Goal: Find specific page/section: Find specific page/section

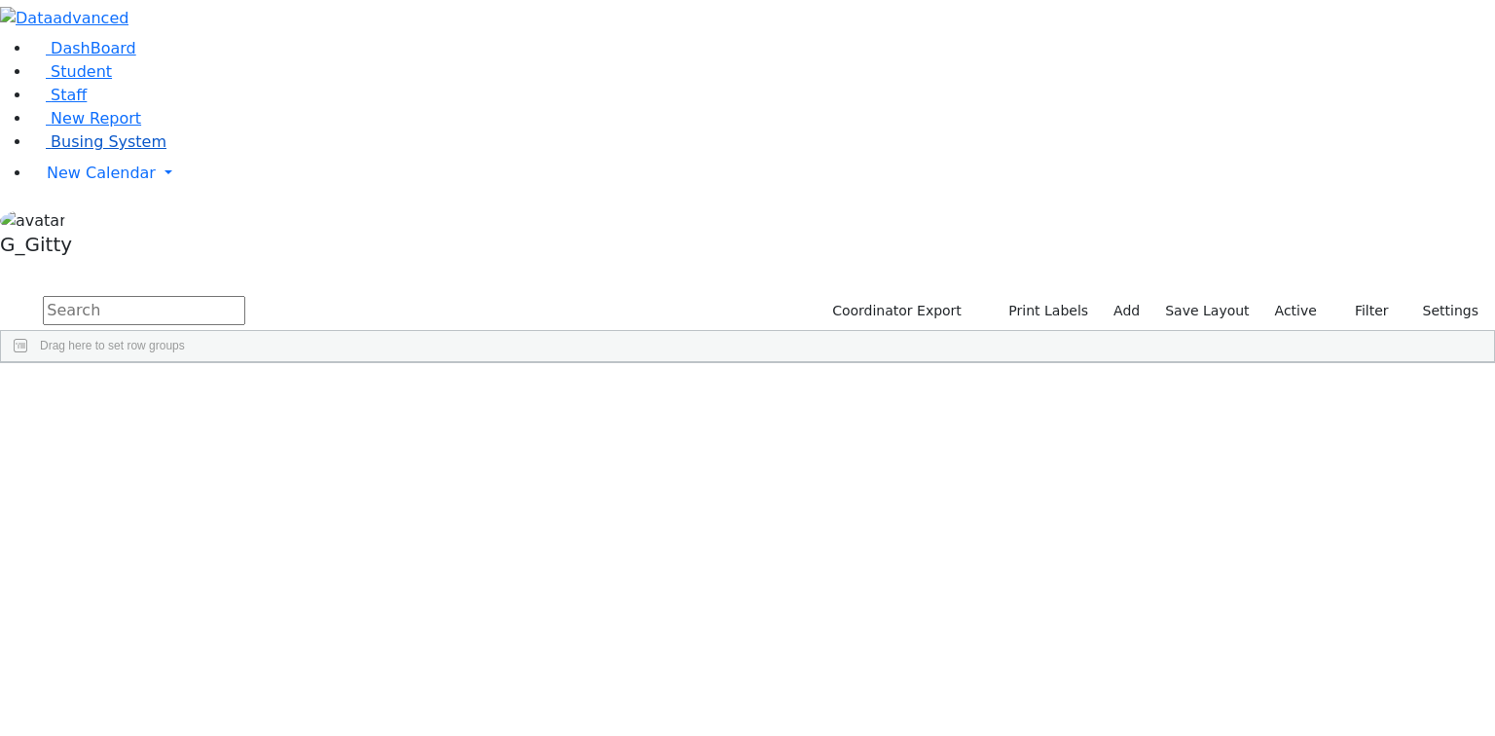
click at [105, 151] on link "Busing System" at bounding box center [98, 141] width 135 height 18
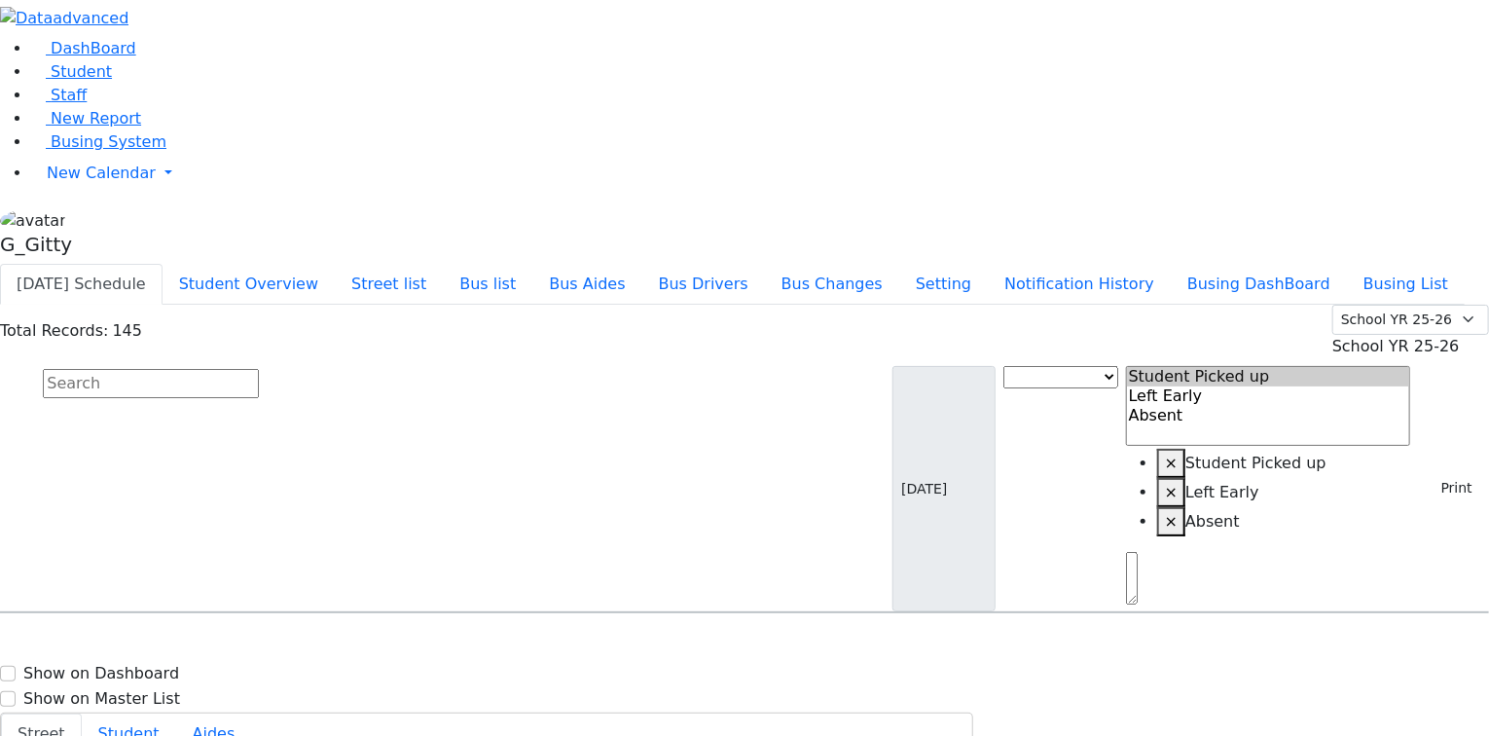
click at [662, 15] on div "DashBoard Student Staff New Report Busing System" at bounding box center [744, 396] width 1489 height 792
click at [532, 264] on button "Bus list" at bounding box center [488, 284] width 90 height 41
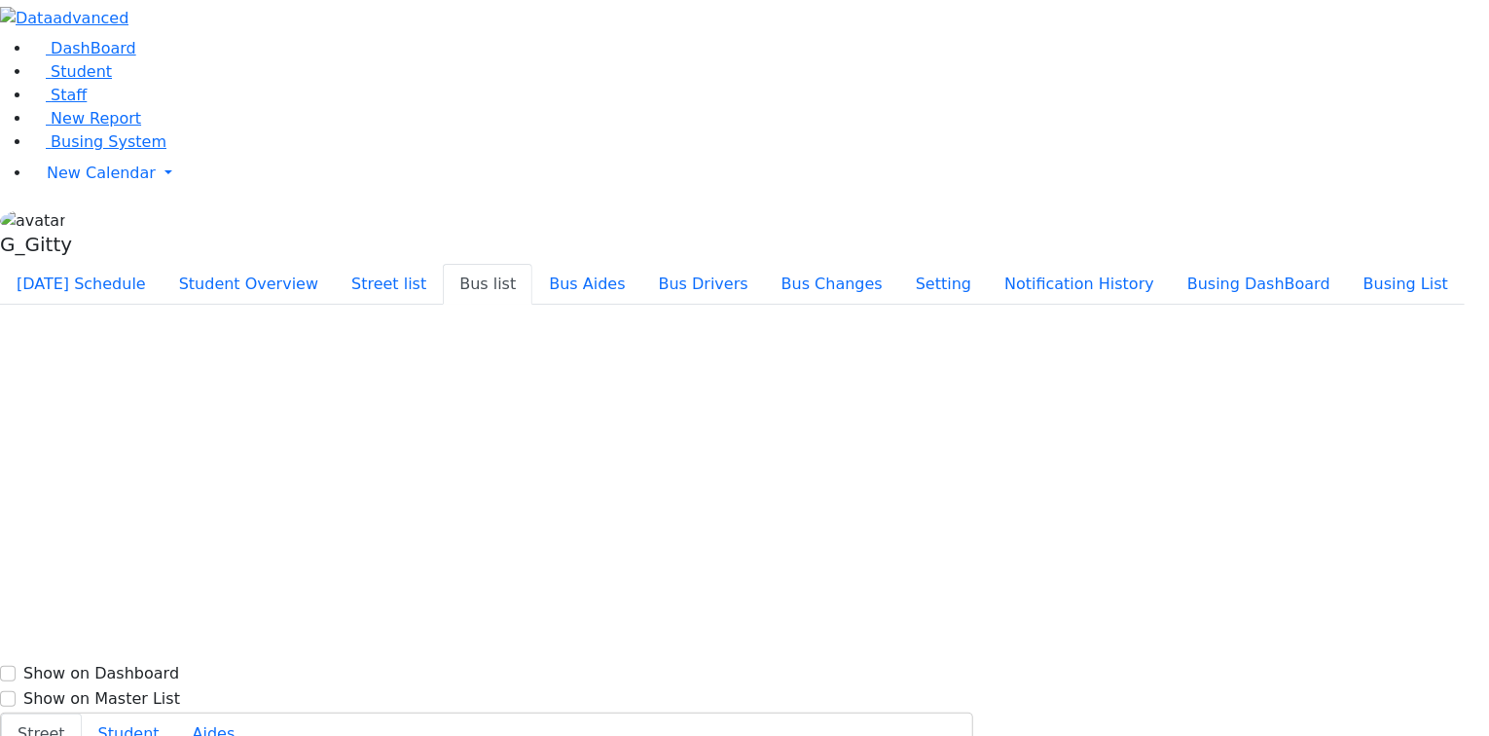
click at [532, 264] on button "Bus list" at bounding box center [488, 284] width 90 height 41
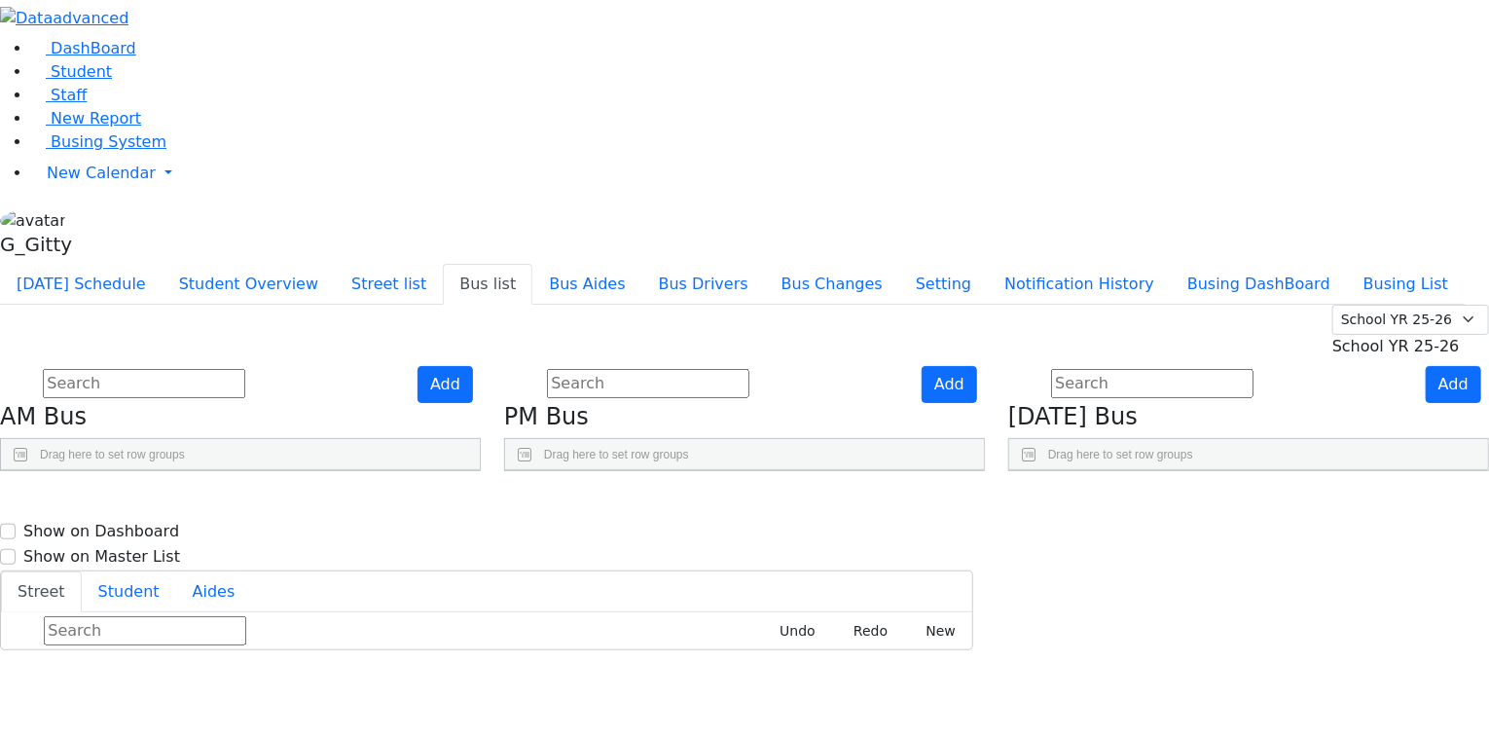
drag, startPoint x: 678, startPoint y: 304, endPoint x: 720, endPoint y: 316, distance: 44.7
click at [578, 502] on div at bounding box center [574, 517] width 8 height 30
drag, startPoint x: 845, startPoint y: 315, endPoint x: 923, endPoint y: 338, distance: 81.0
click at [923, 470] on div "BusNumber Aides KJ-1" at bounding box center [744, 470] width 479 height 0
drag, startPoint x: 255, startPoint y: 315, endPoint x: 292, endPoint y: 303, distance: 39.1
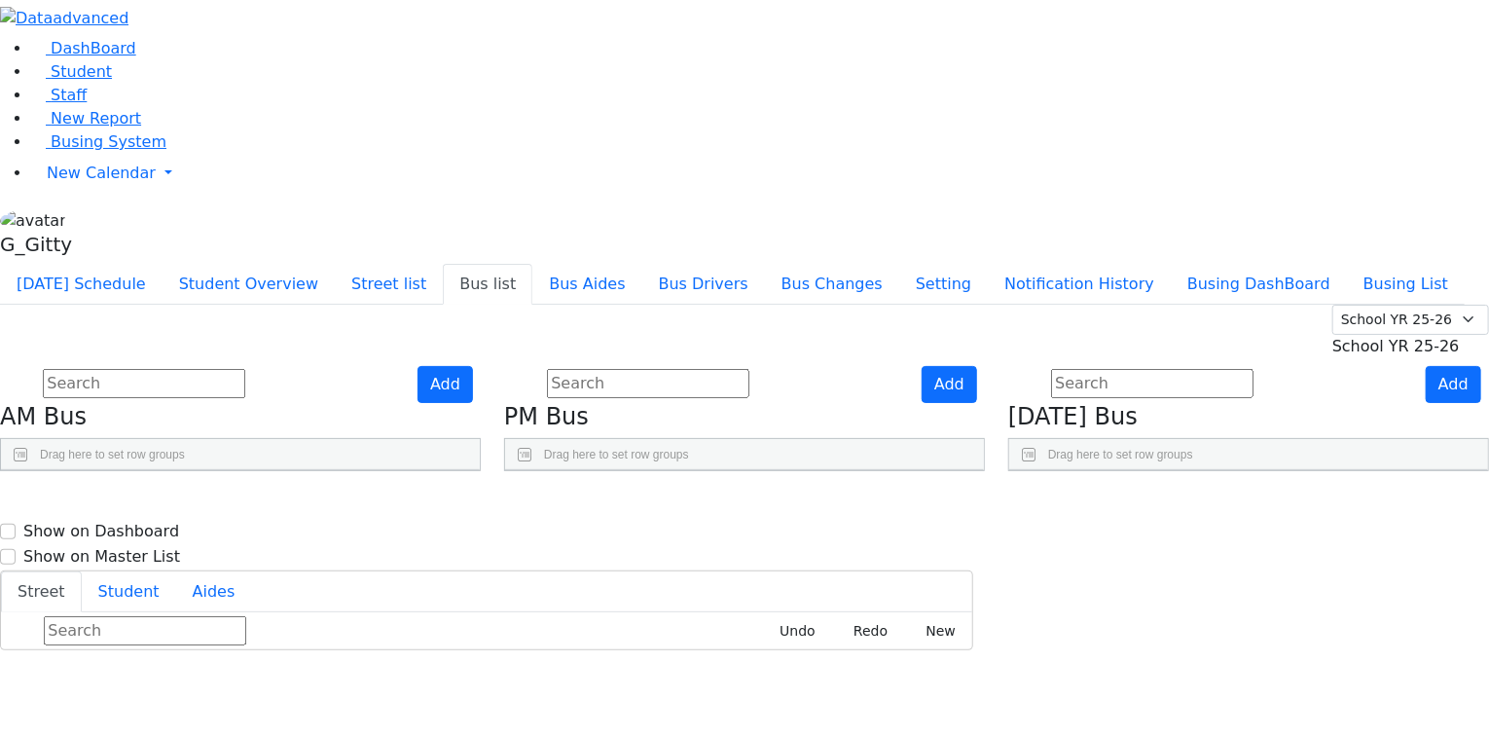
click at [68, 502] on div at bounding box center [64, 517] width 8 height 30
drag, startPoint x: 422, startPoint y: 304, endPoint x: 404, endPoint y: 300, distance: 18.0
click at [313, 501] on div "BusNumber Aides Drivers" at bounding box center [157, 516] width 312 height 31
drag, startPoint x: 417, startPoint y: 307, endPoint x: 601, endPoint y: 331, distance: 185.6
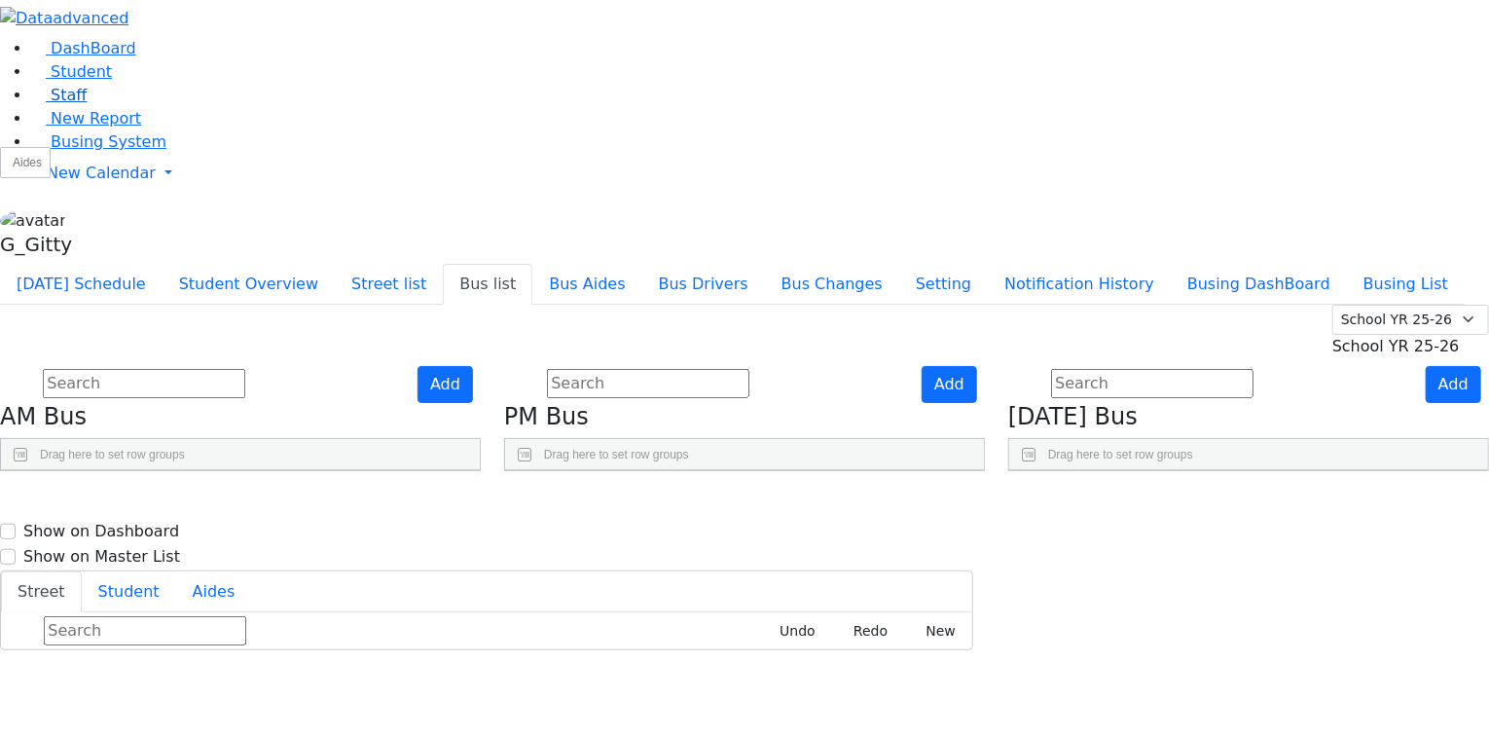
drag, startPoint x: 518, startPoint y: 308, endPoint x: 16, endPoint y: 162, distance: 523.1
drag, startPoint x: 382, startPoint y: 311, endPoint x: 473, endPoint y: 327, distance: 93.0
click at [473, 470] on div "BusNumber Drivers KJ-1" at bounding box center [240, 470] width 479 height 0
